Goal: Transaction & Acquisition: Purchase product/service

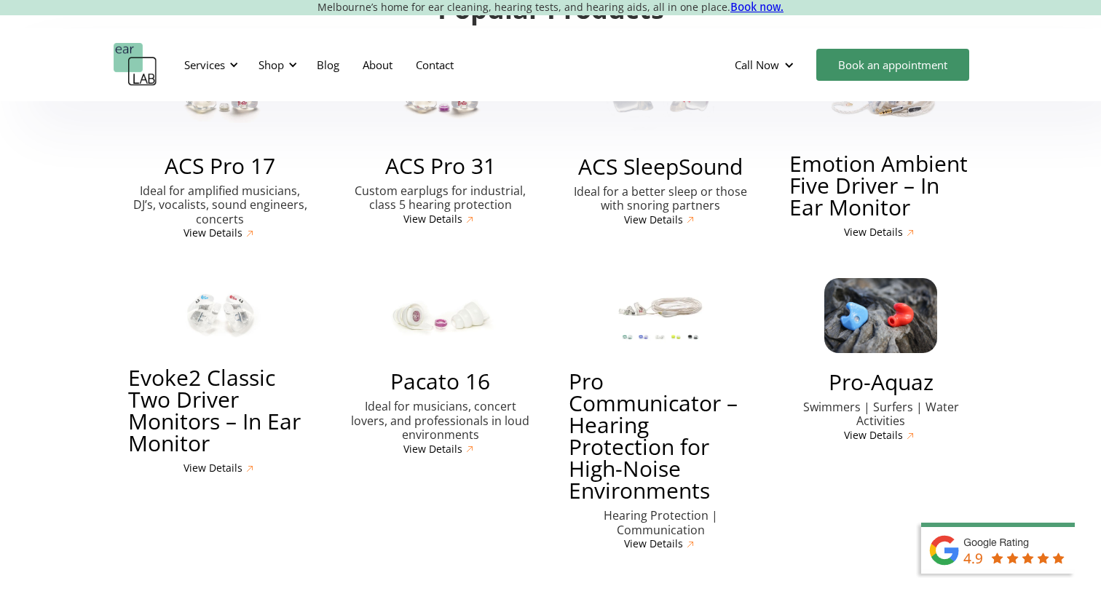
scroll to position [3401, 0]
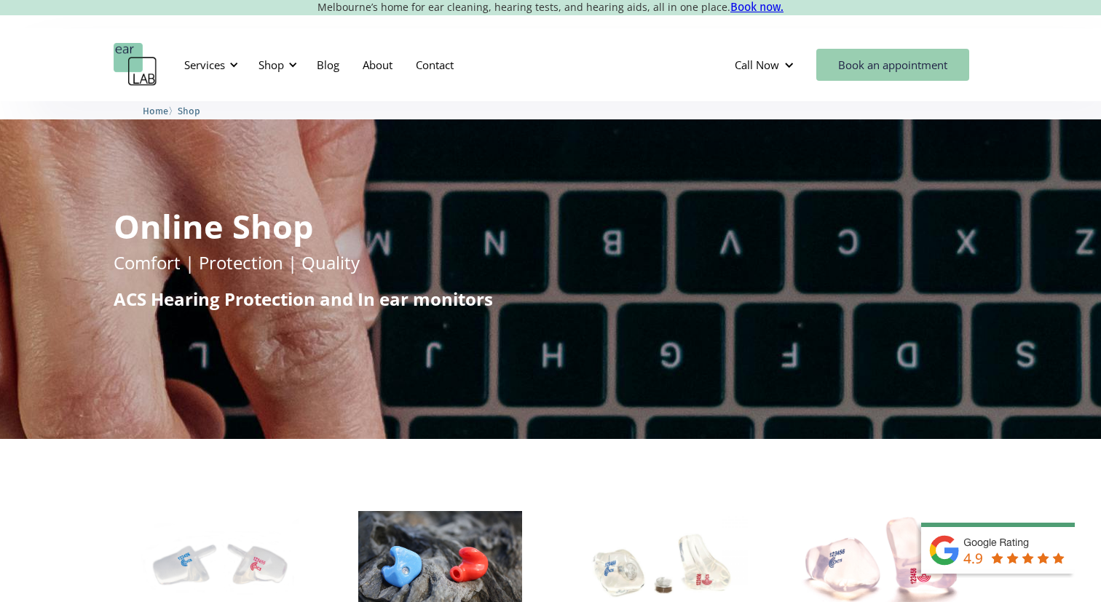
click at [839, 71] on link "Book an appointment" at bounding box center [892, 65] width 153 height 32
click at [234, 65] on div at bounding box center [234, 65] width 10 height 10
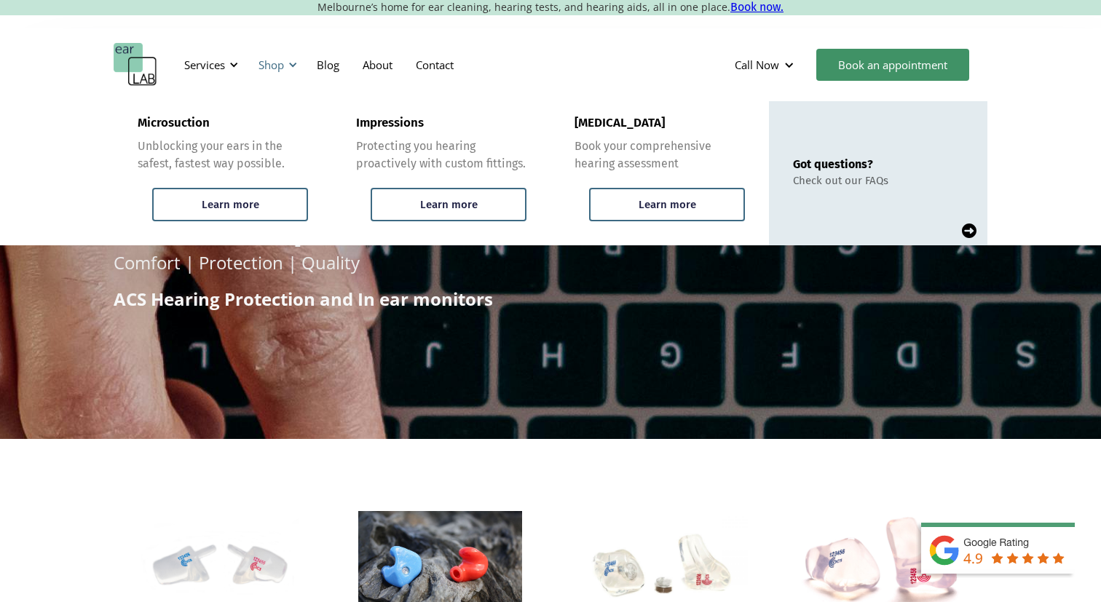
click at [296, 65] on div at bounding box center [293, 65] width 10 height 10
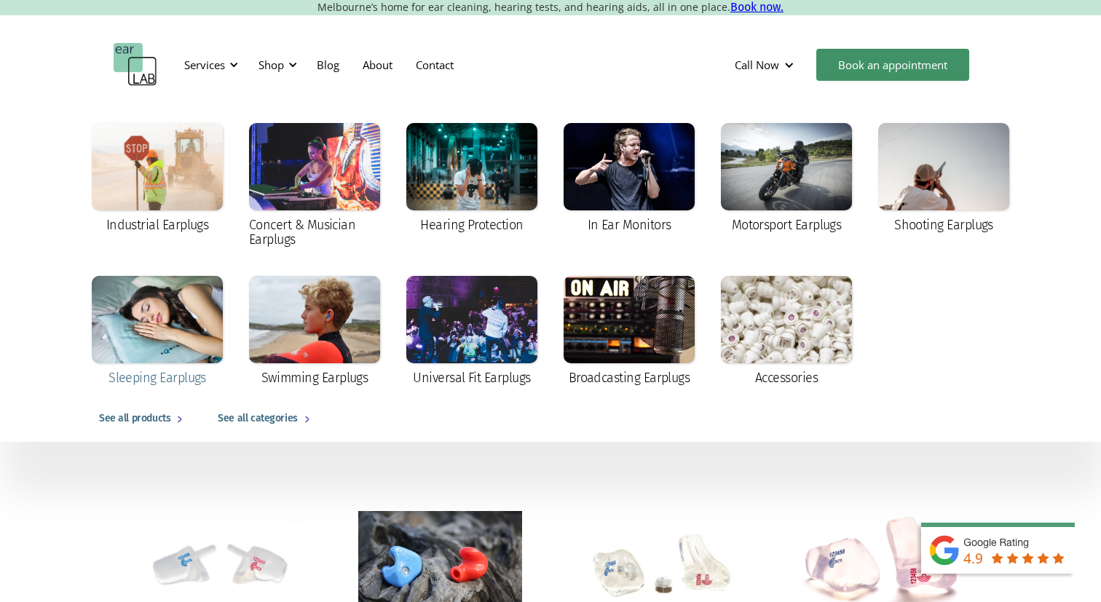
click at [150, 328] on div at bounding box center [157, 319] width 131 height 87
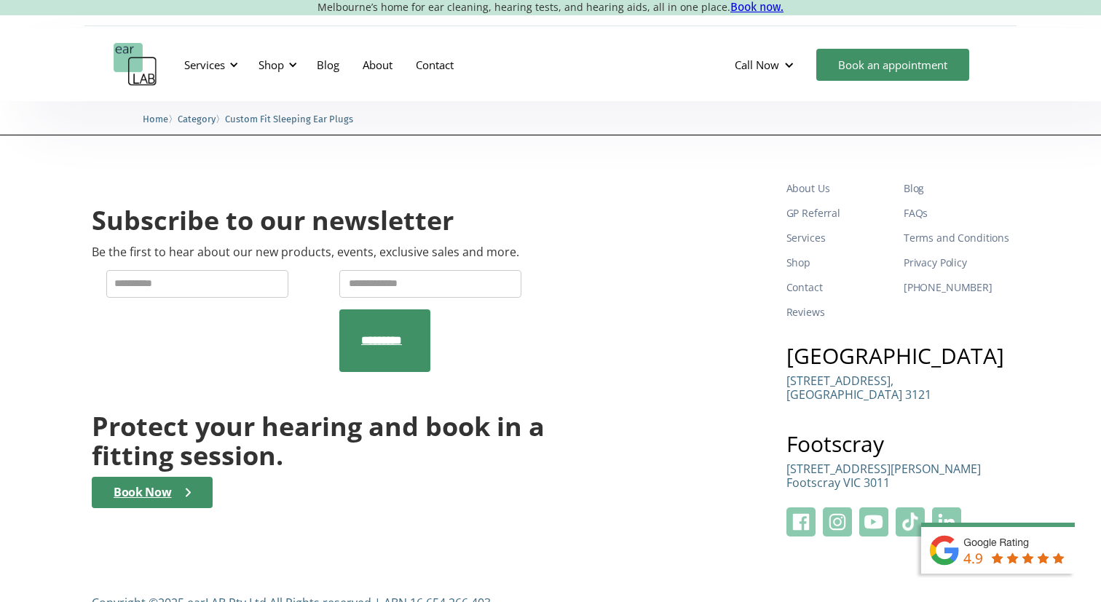
scroll to position [1990, 0]
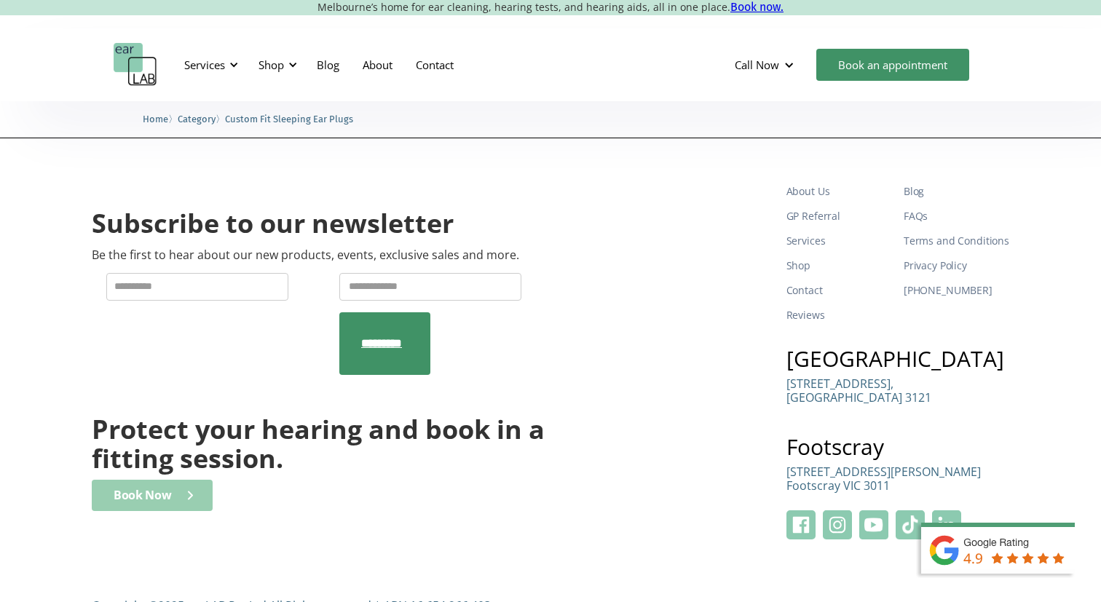
click at [140, 488] on div "Book Now" at bounding box center [143, 495] width 58 height 14
click at [280, 63] on div "Shop" at bounding box center [270, 65] width 25 height 15
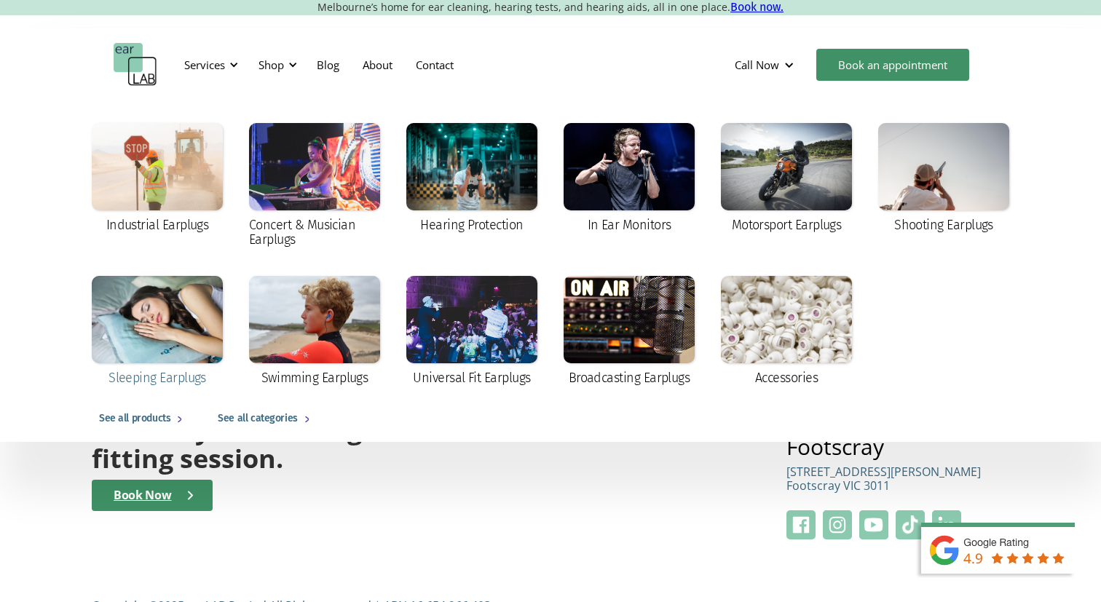
click at [165, 322] on div at bounding box center [157, 319] width 131 height 87
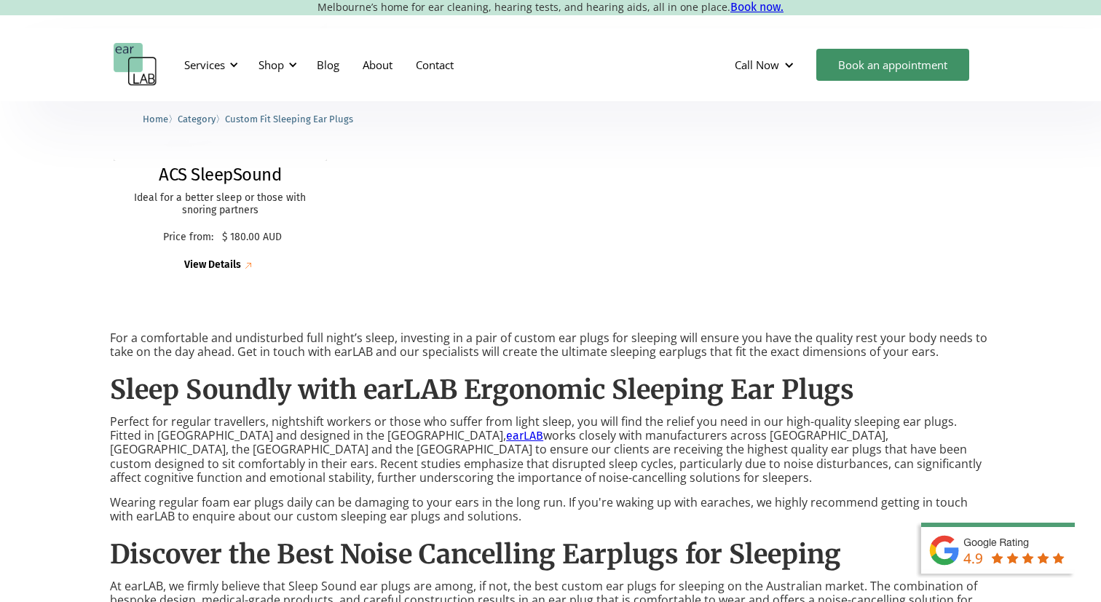
scroll to position [522, 0]
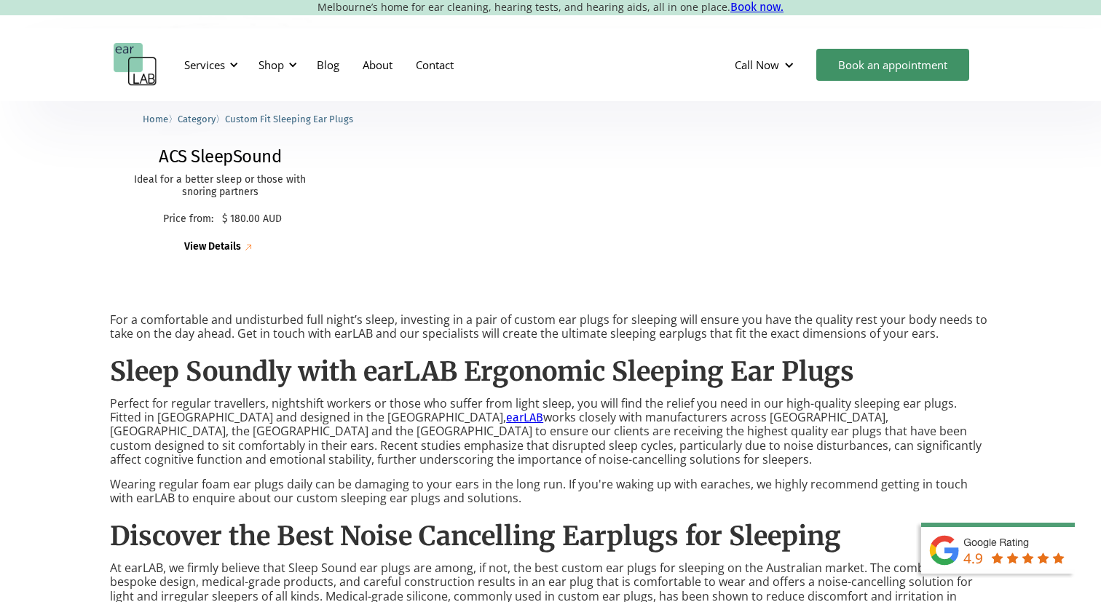
click at [219, 242] on div "View Details" at bounding box center [212, 247] width 57 height 12
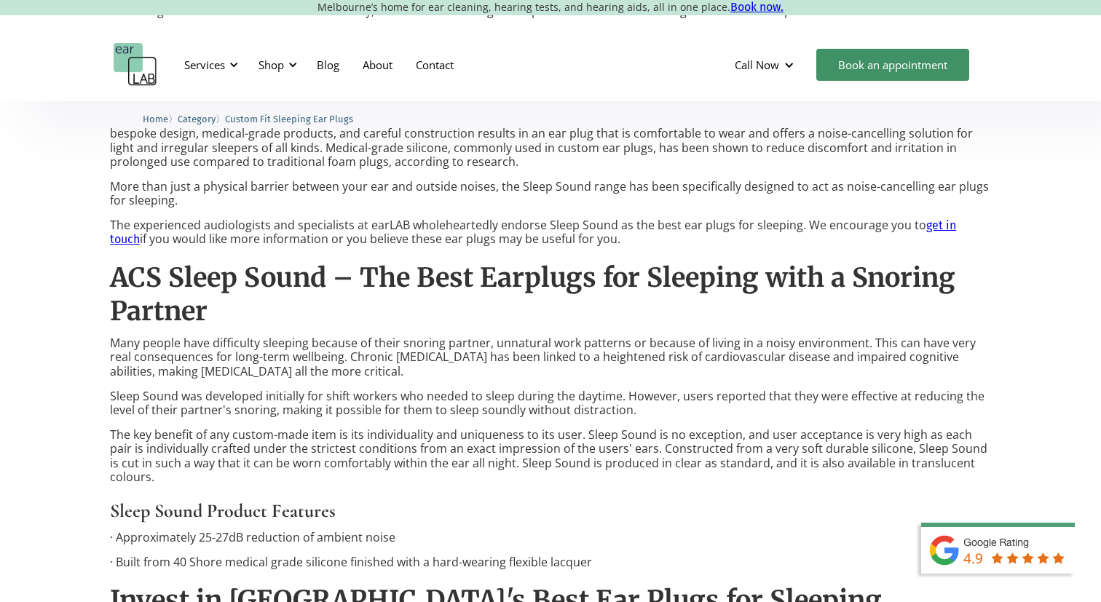
scroll to position [992, 0]
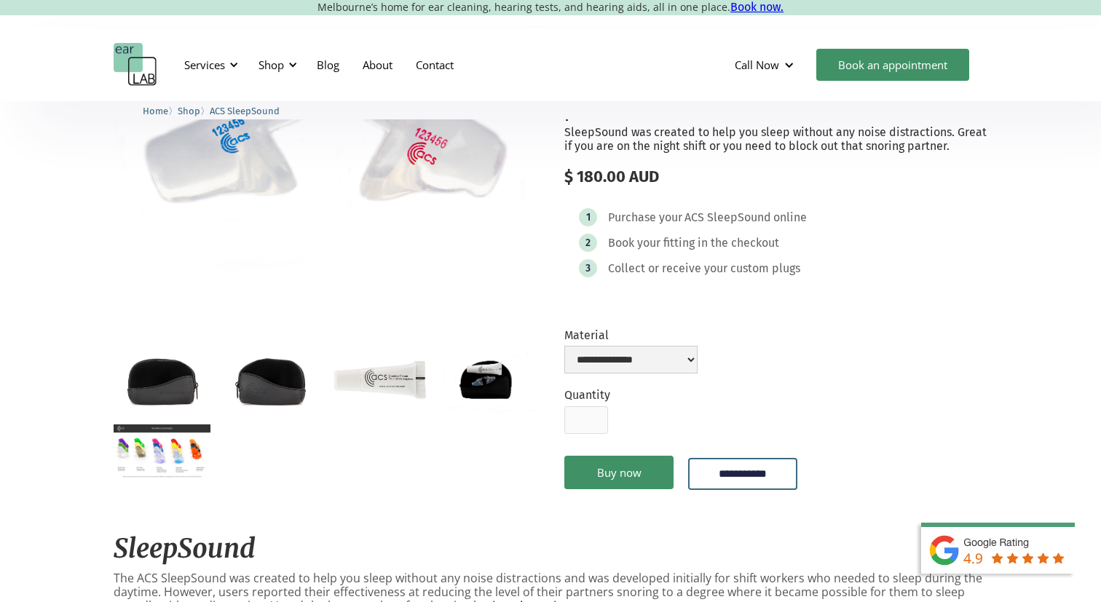
scroll to position [162, 0]
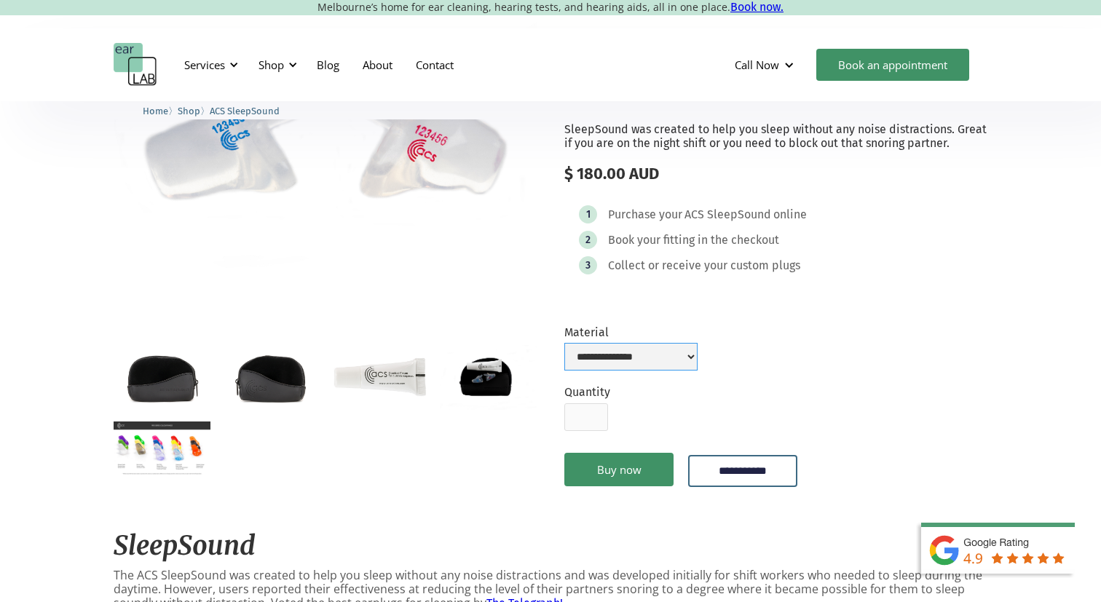
select select "**********"
click at [631, 467] on link "Buy now" at bounding box center [618, 469] width 109 height 33
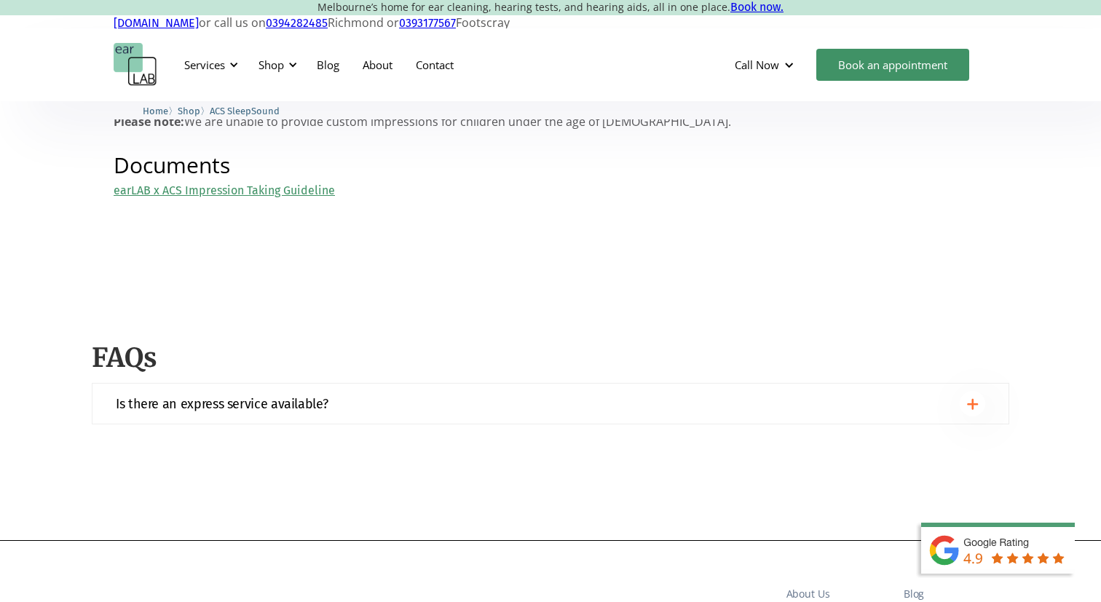
scroll to position [1387, 0]
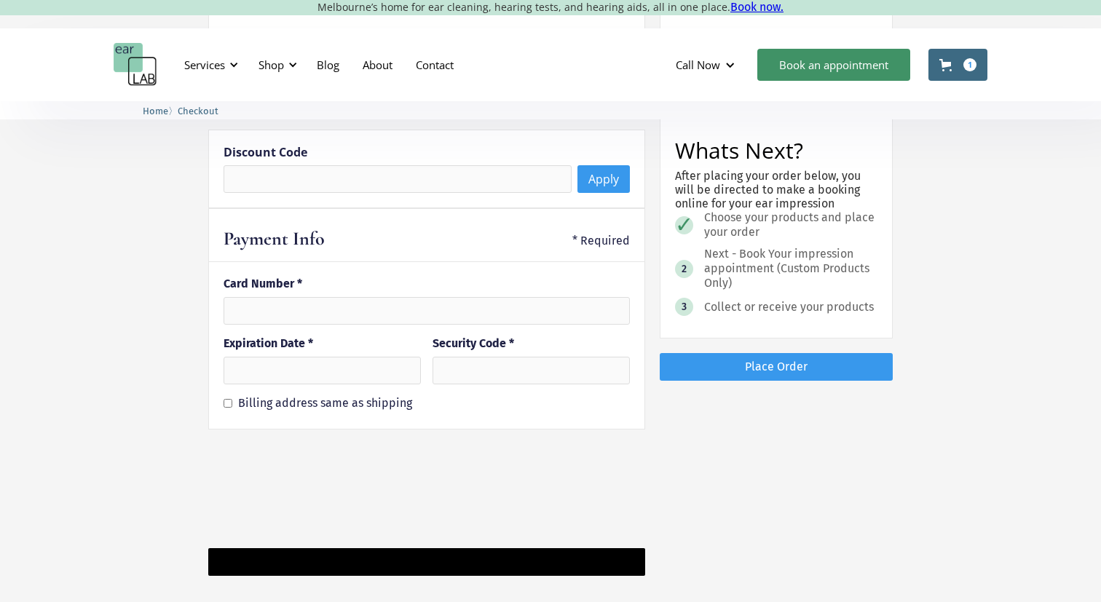
scroll to position [1055, 0]
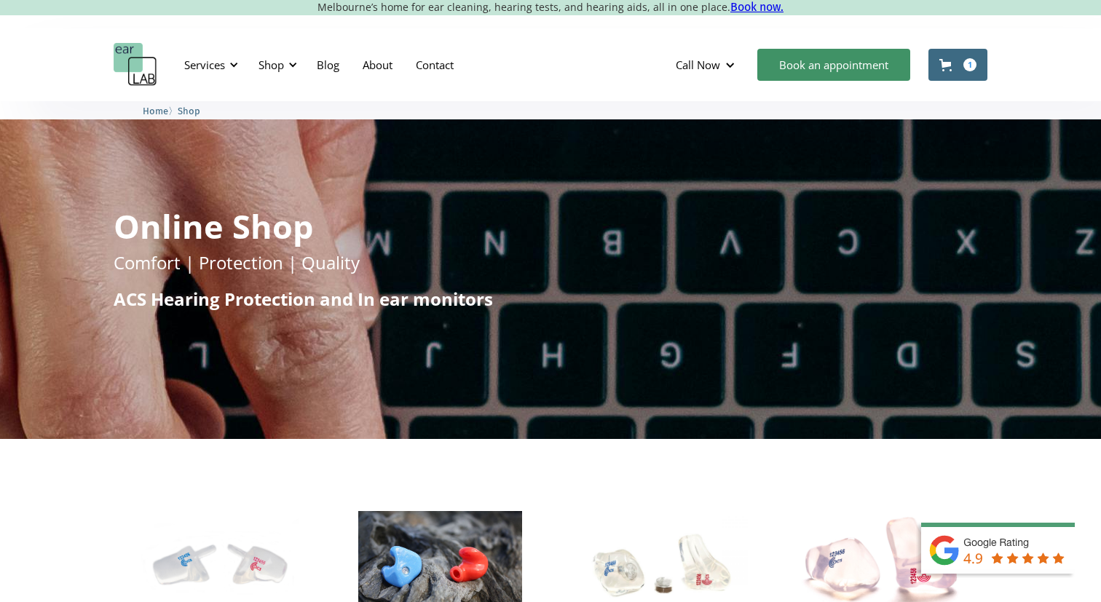
scroll to position [1, 0]
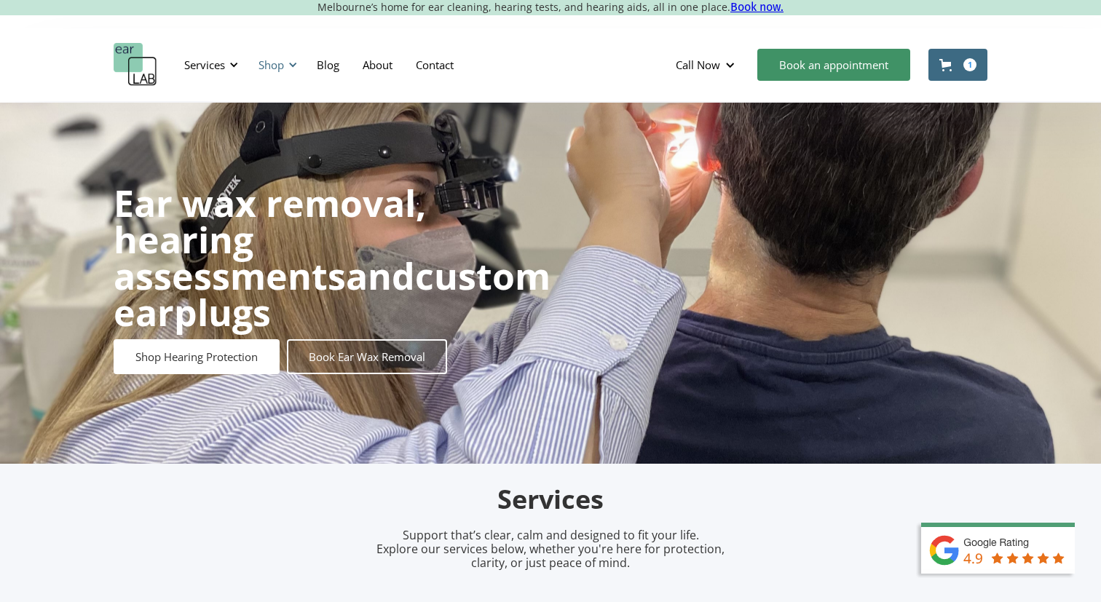
click at [287, 63] on div "Shop" at bounding box center [276, 65] width 52 height 44
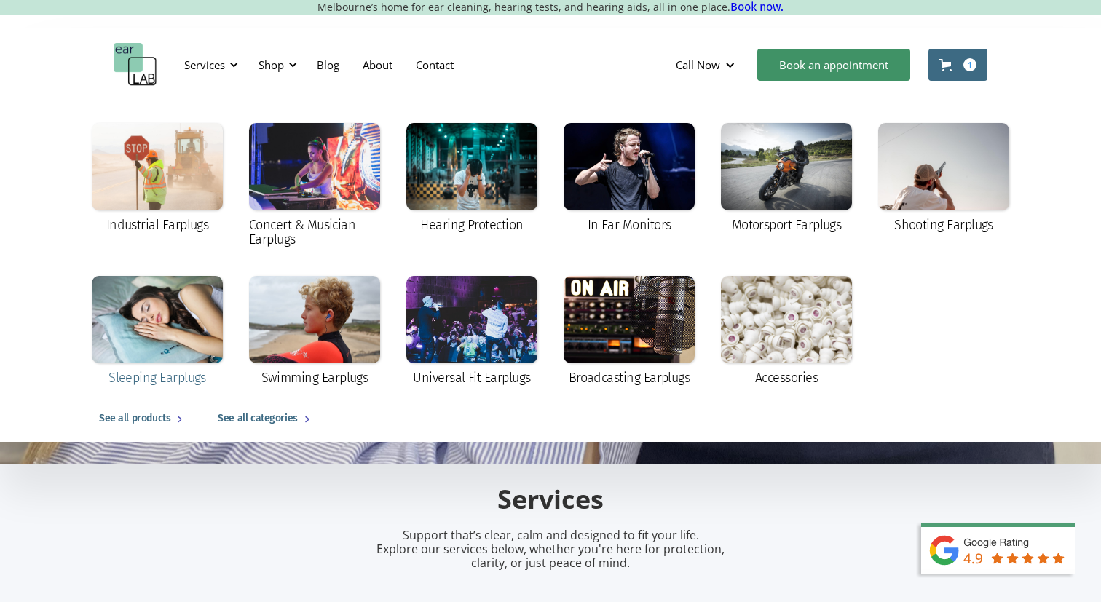
click at [168, 328] on div at bounding box center [157, 319] width 131 height 87
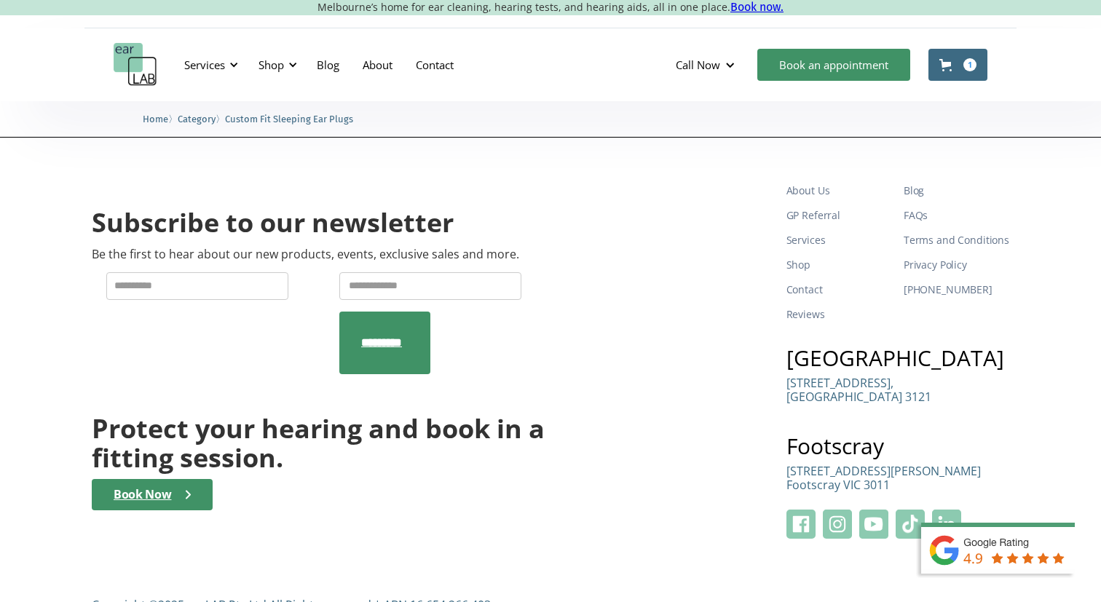
scroll to position [1990, 0]
click at [149, 488] on div "Book Now" at bounding box center [143, 495] width 58 height 14
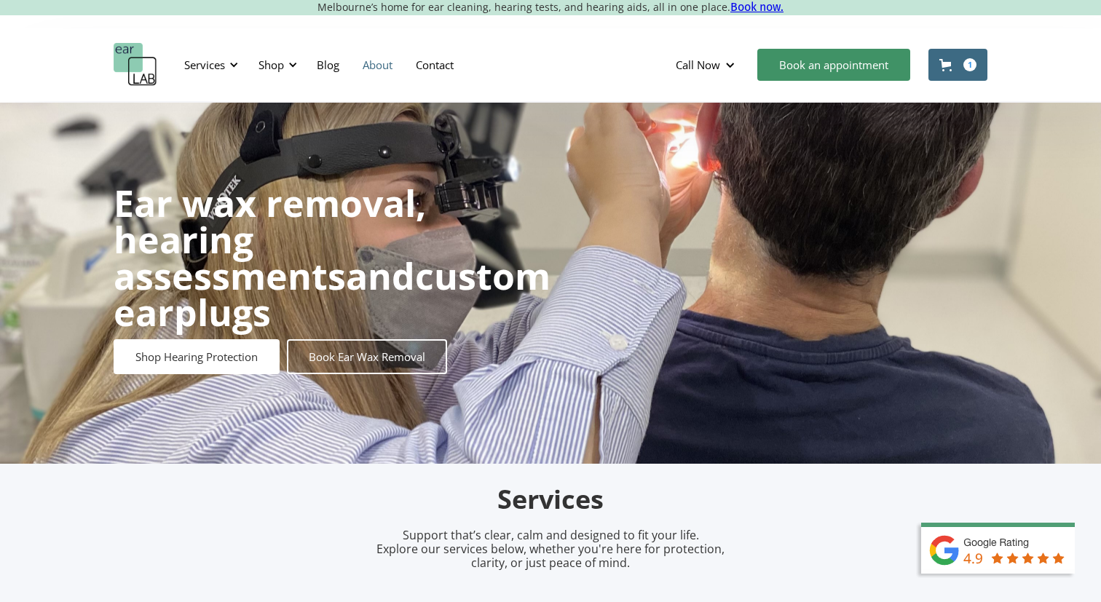
click at [378, 66] on link "About" at bounding box center [377, 65] width 53 height 42
